Goal: Contribute content: Add original content to the website for others to see

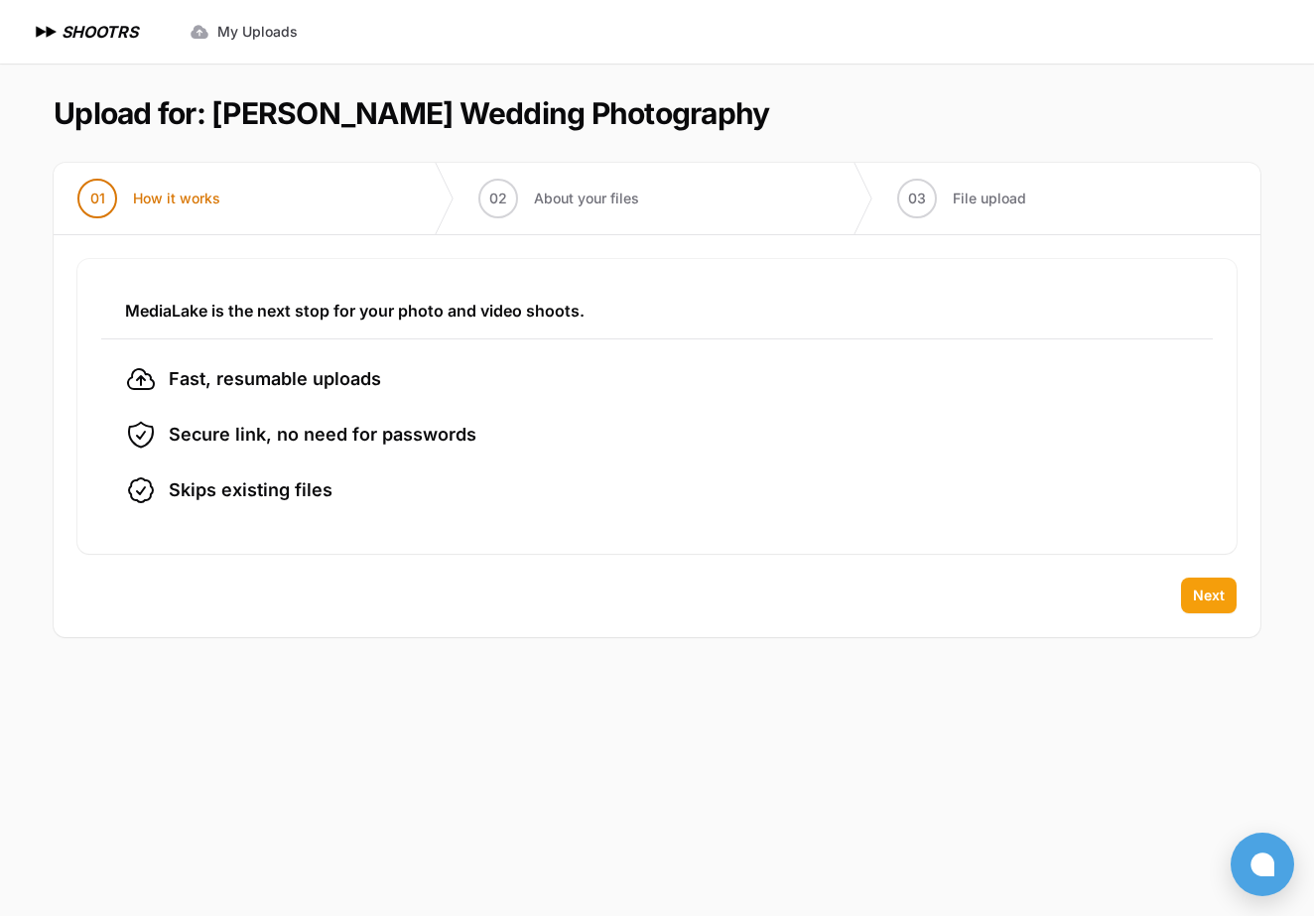
click at [1201, 598] on span "Next" at bounding box center [1209, 596] width 32 height 20
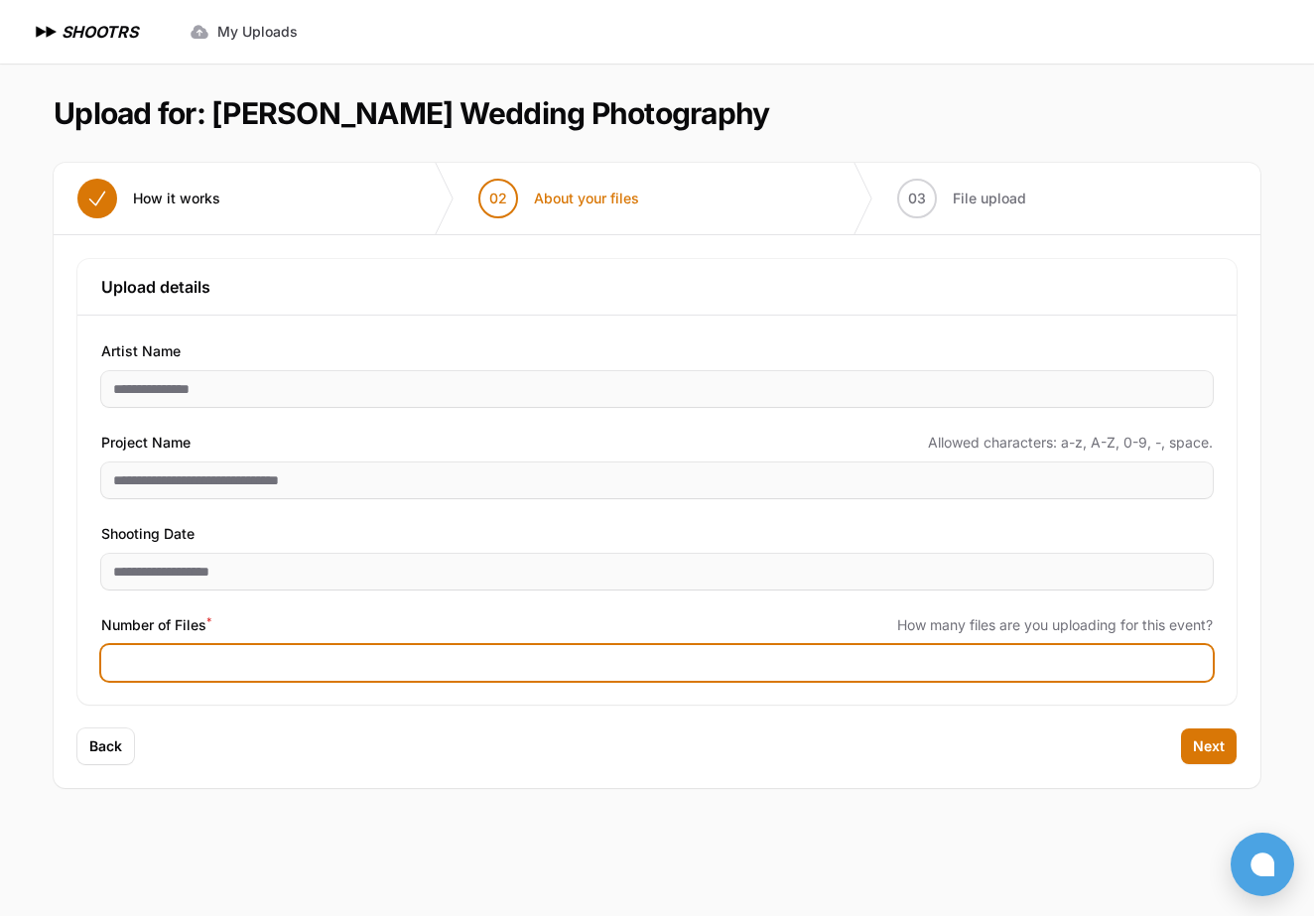
click at [623, 664] on input "Number of Files *" at bounding box center [657, 663] width 1112 height 36
type input "***"
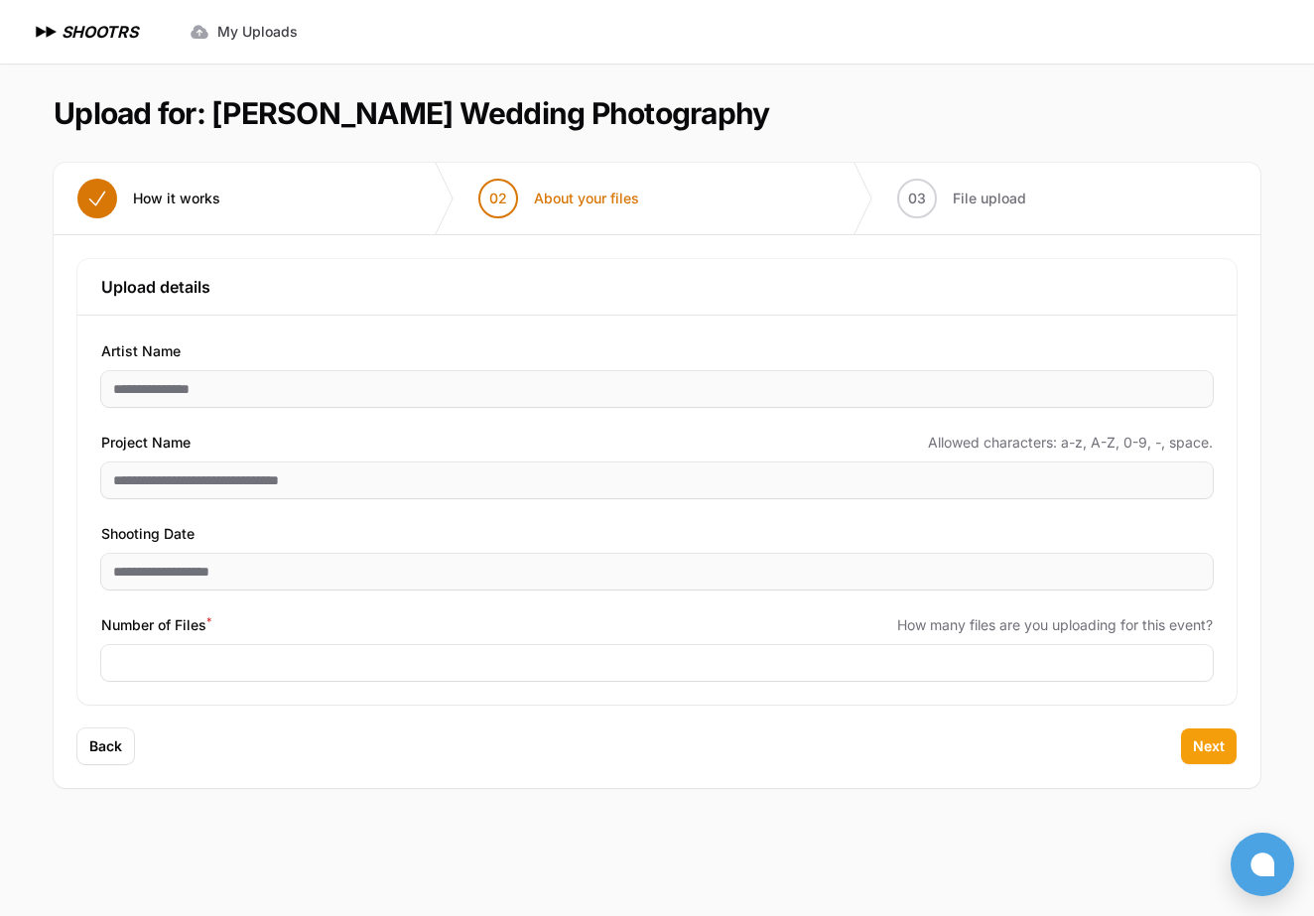
click at [1227, 754] on button "Next" at bounding box center [1209, 747] width 56 height 36
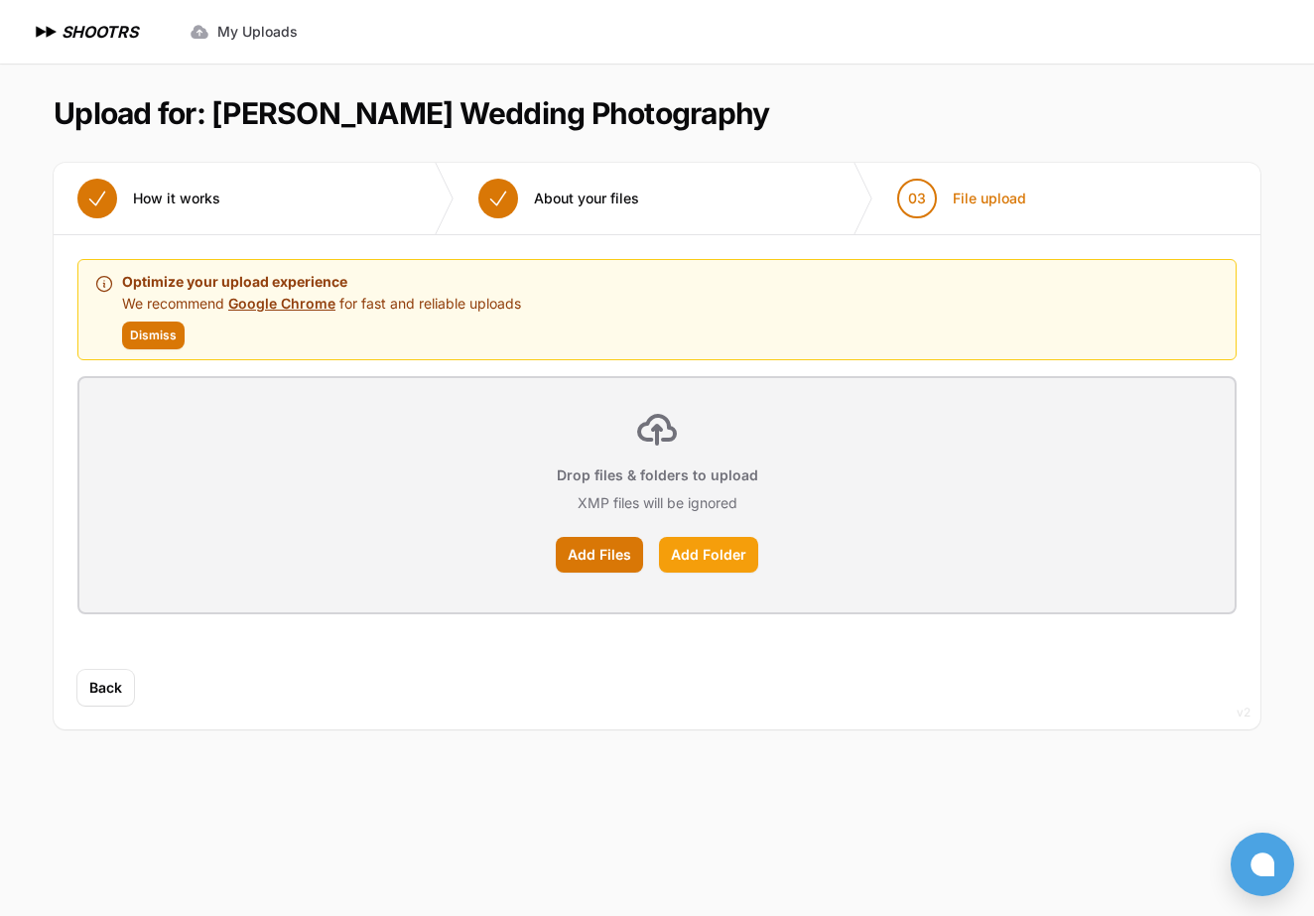
click at [703, 551] on label "Add Folder" at bounding box center [708, 555] width 99 height 36
click at [0, 0] on input "Add Folder" at bounding box center [0, 0] width 0 height 0
click at [707, 559] on label "Add Folder" at bounding box center [708, 555] width 99 height 36
click at [0, 0] on input "Add Folder" at bounding box center [0, 0] width 0 height 0
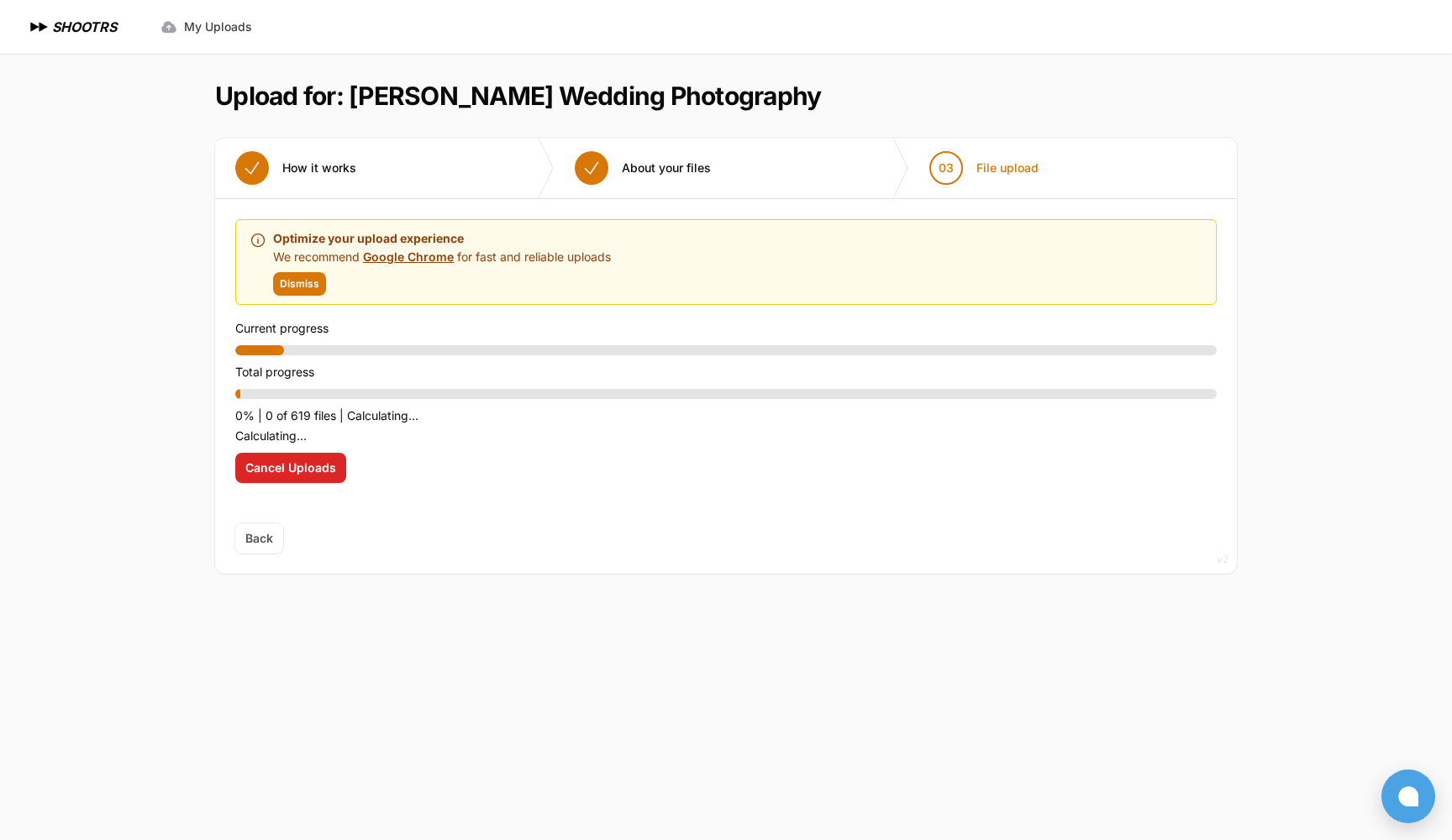
click at [303, 291] on button "Dismiss" at bounding box center [300, 284] width 53 height 24
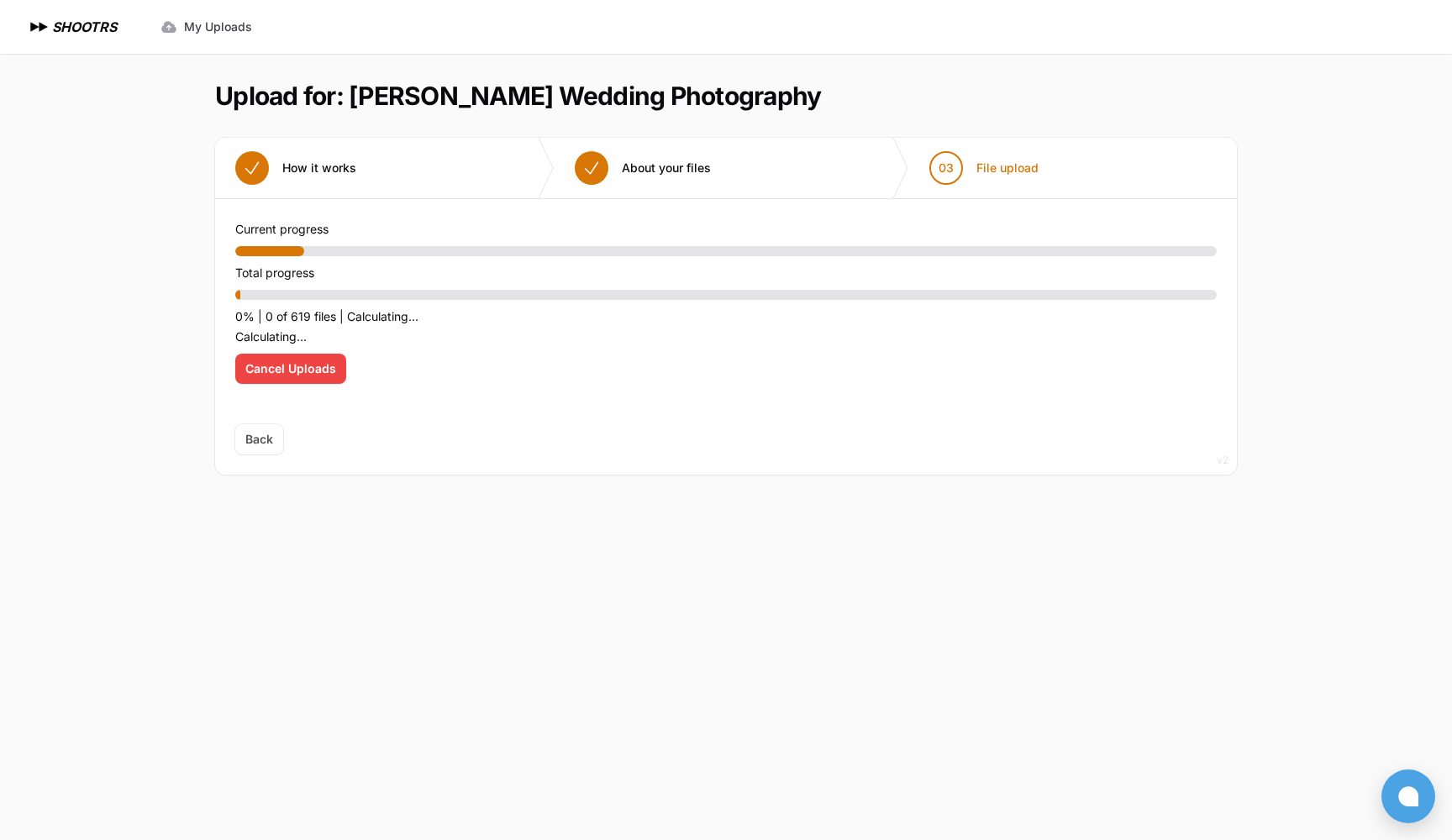
click at [289, 361] on span "Cancel Uploads" at bounding box center [290, 369] width 91 height 17
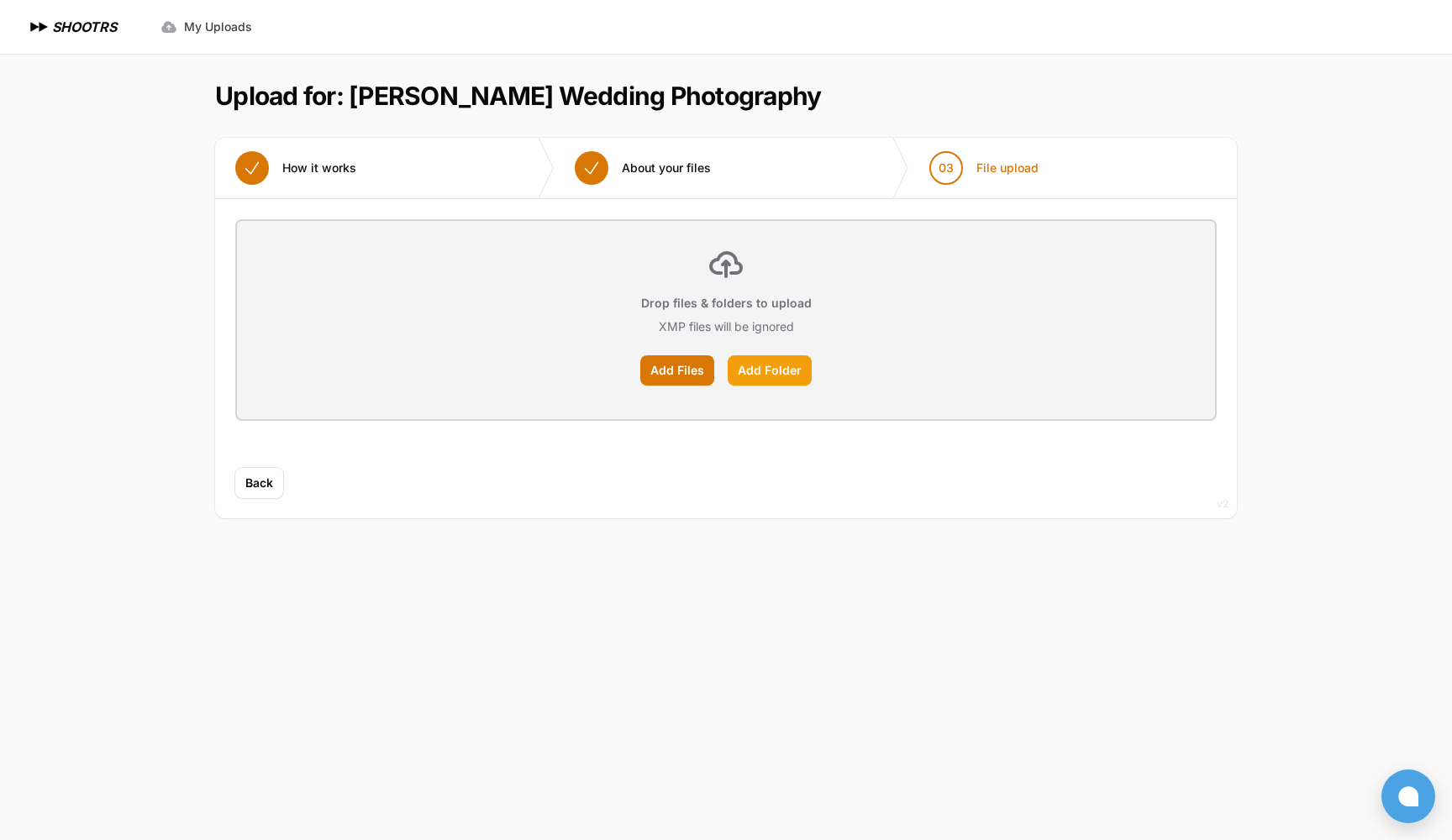
click at [771, 378] on label "Add Folder" at bounding box center [769, 371] width 84 height 30
click at [0, 0] on input "Add Folder" at bounding box center [0, 0] width 0 height 0
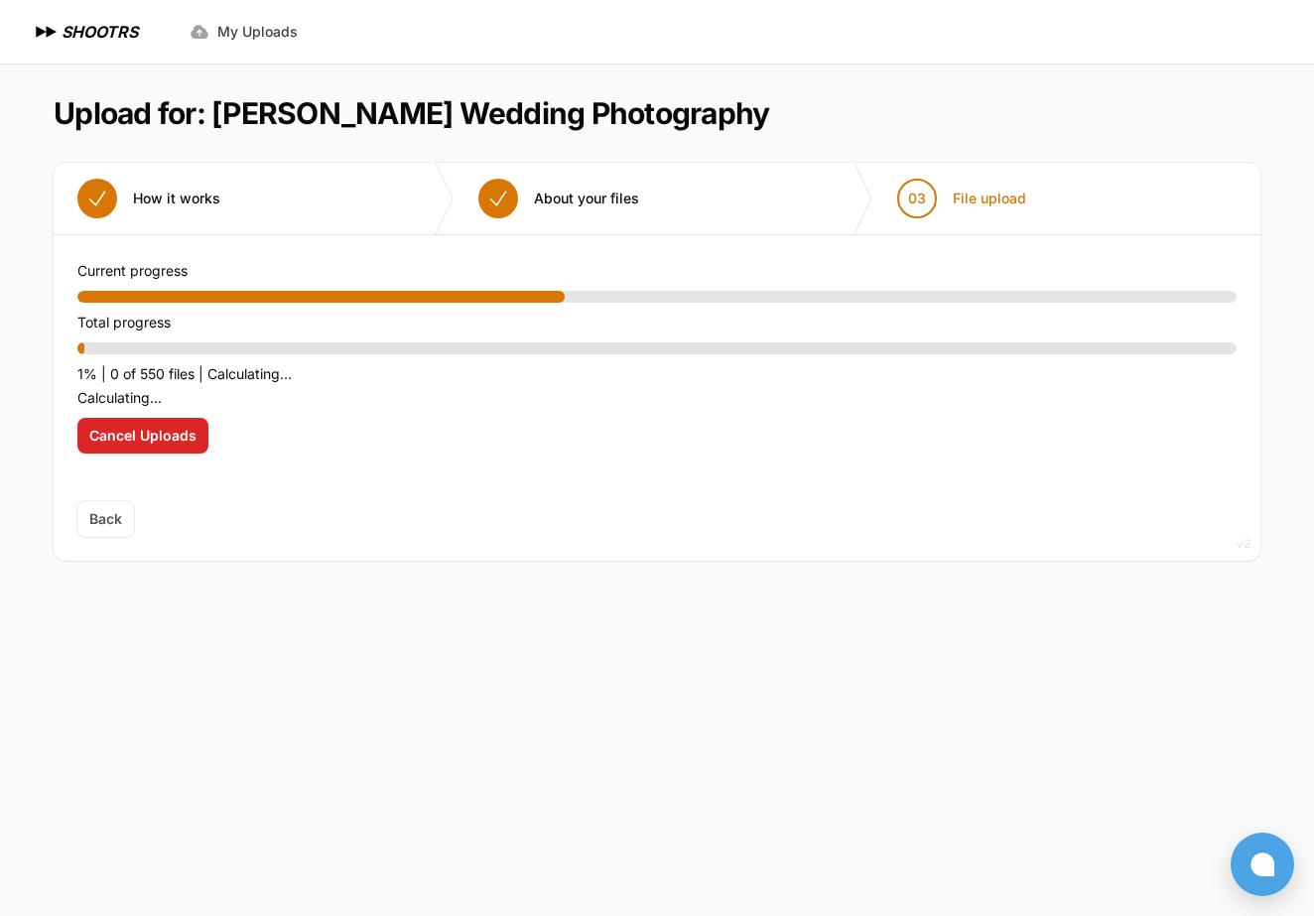
drag, startPoint x: 1157, startPoint y: 176, endPoint x: 650, endPoint y: 537, distance: 622.0
click at [650, 537] on div "Back Next" at bounding box center [657, 531] width 1207 height 60
click at [185, 436] on span "Cancel Uploads" at bounding box center [142, 436] width 107 height 20
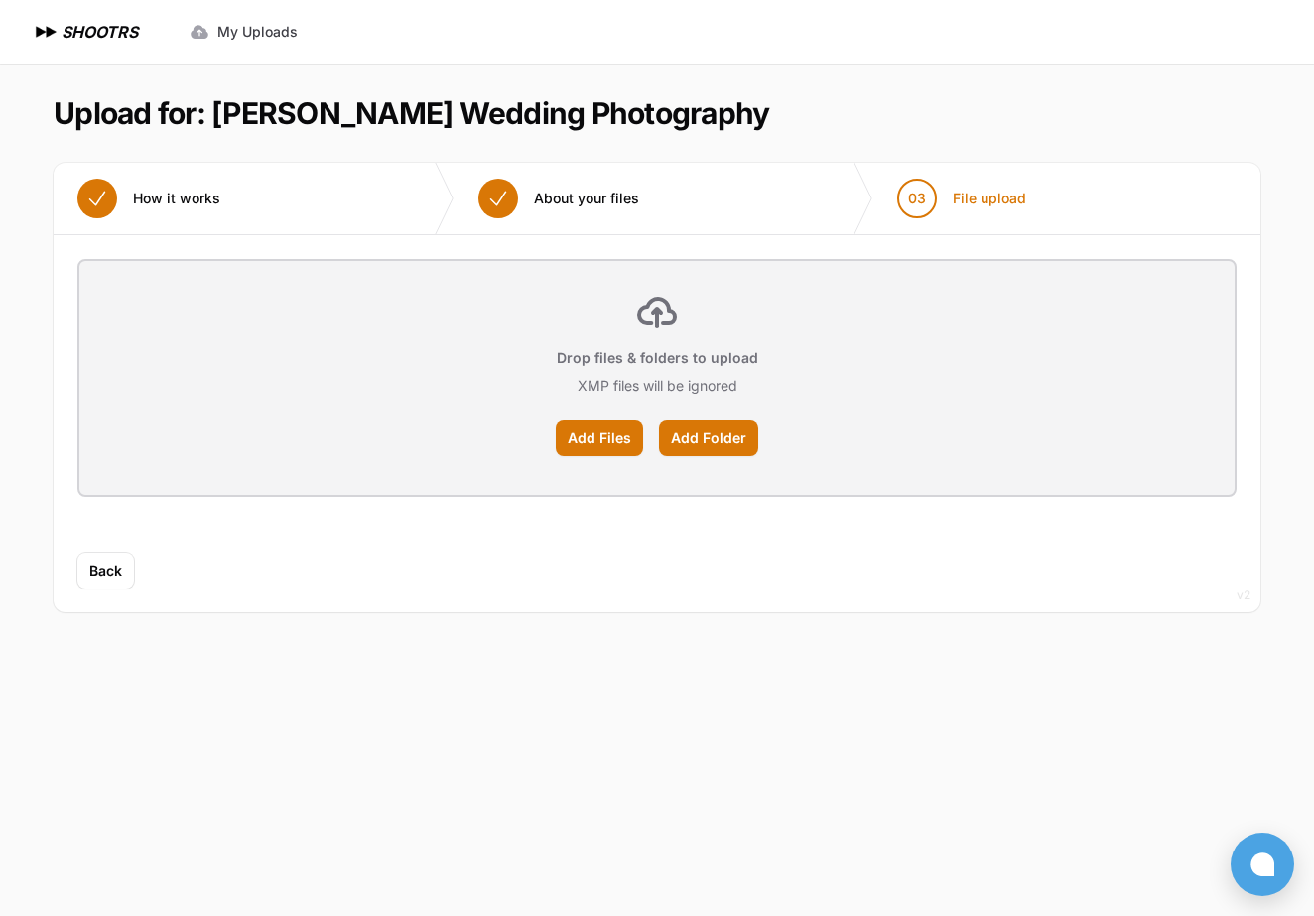
drag, startPoint x: 1160, startPoint y: 106, endPoint x: 772, endPoint y: 450, distance: 517.6
click at [772, 450] on div "Add Files Add Folder" at bounding box center [657, 438] width 1108 height 36
click at [598, 444] on label "Add Files" at bounding box center [599, 438] width 87 height 36
click at [0, 0] on input "Add Files" at bounding box center [0, 0] width 0 height 0
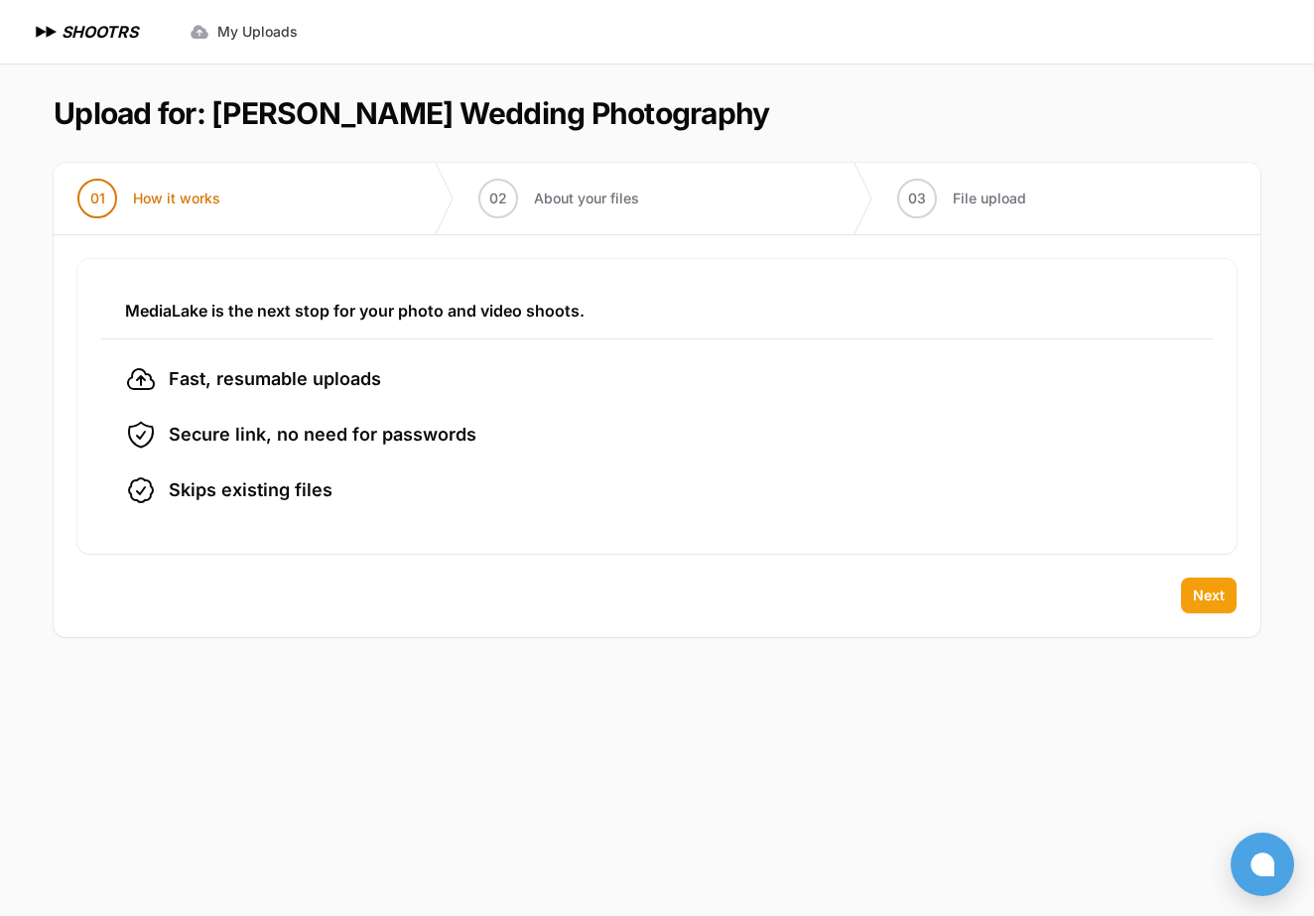
click at [1225, 593] on button "Next" at bounding box center [1209, 596] width 56 height 36
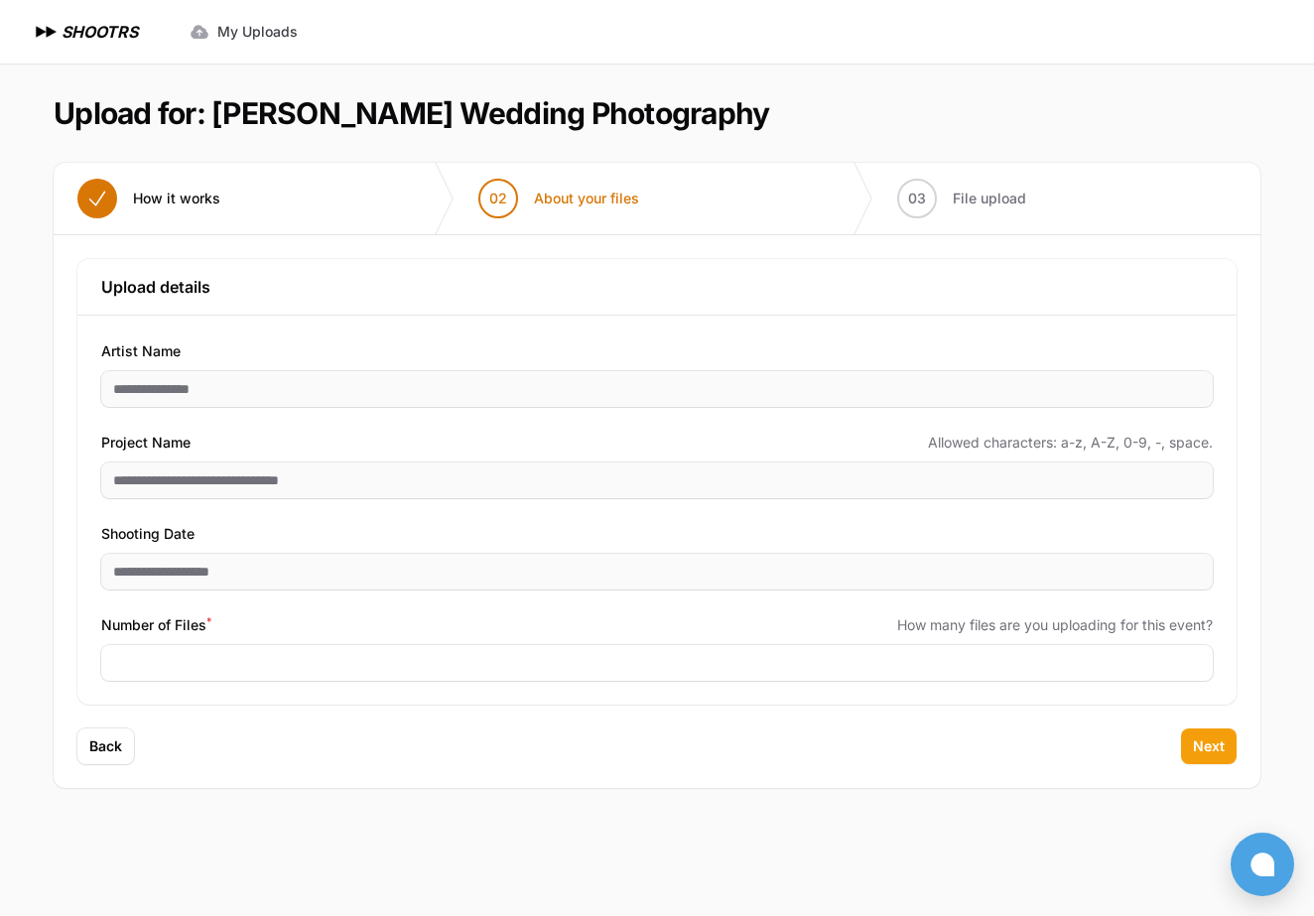
click at [1193, 755] on span "Next" at bounding box center [1209, 747] width 32 height 20
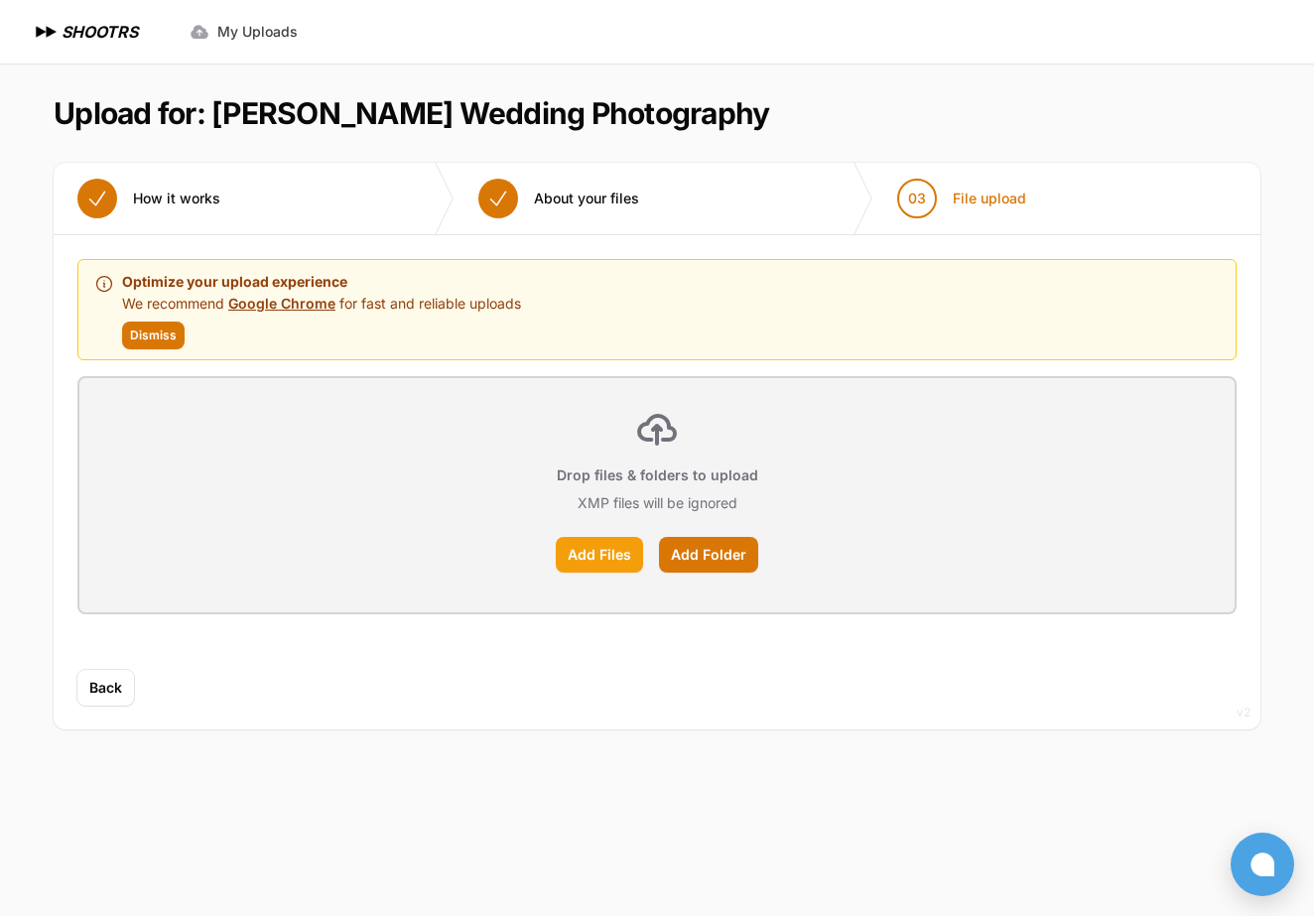
click at [593, 552] on label "Add Files" at bounding box center [599, 555] width 87 height 36
click at [0, 0] on input "Add Files" at bounding box center [0, 0] width 0 height 0
click at [699, 553] on label "Add Folder" at bounding box center [708, 555] width 99 height 36
click at [0, 0] on input "Add Folder" at bounding box center [0, 0] width 0 height 0
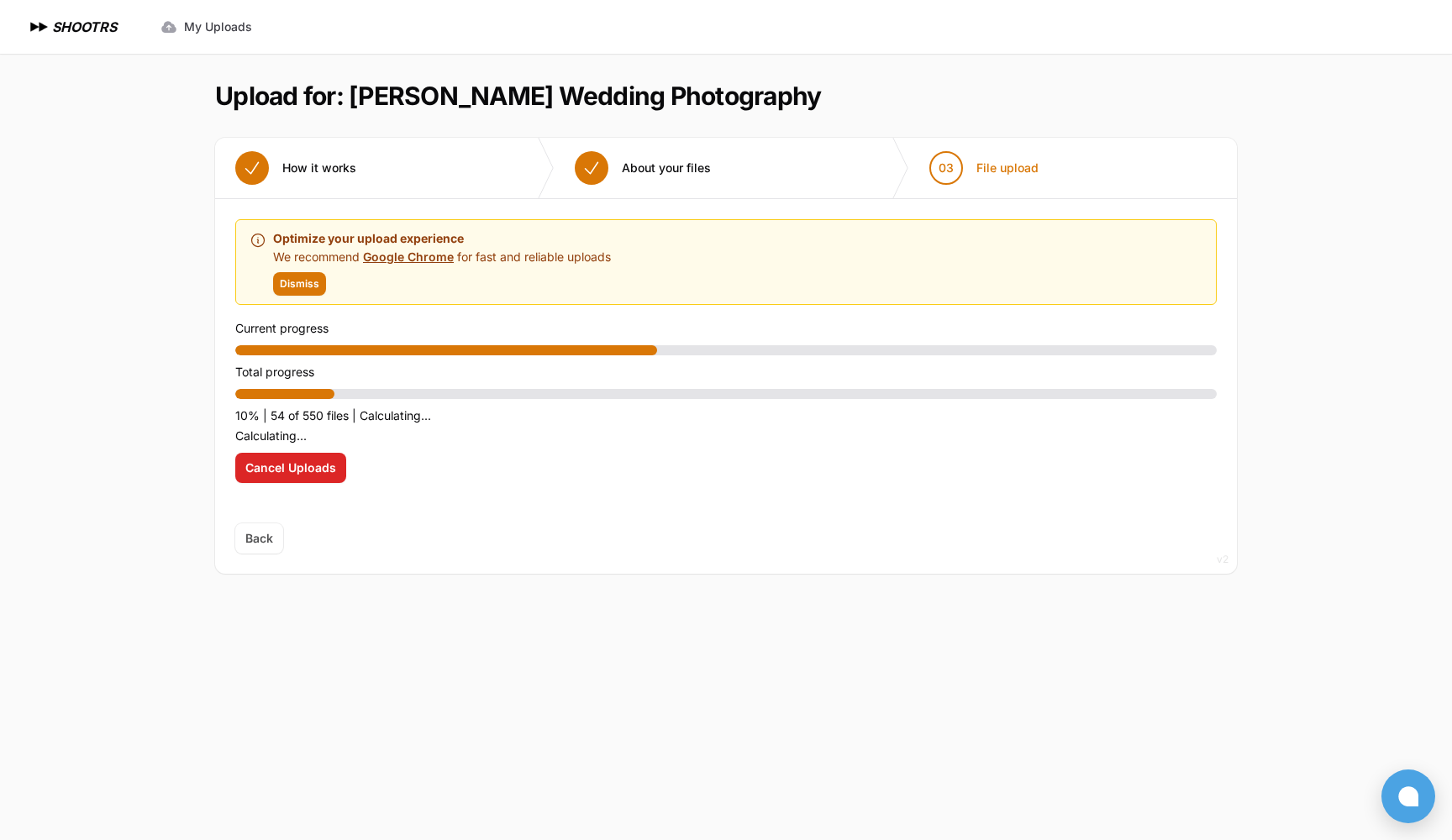
drag, startPoint x: 979, startPoint y: 220, endPoint x: 905, endPoint y: 431, distance: 223.6
click at [905, 431] on p "Calculating..." at bounding box center [726, 436] width 982 height 20
